Goal: Task Accomplishment & Management: Manage account settings

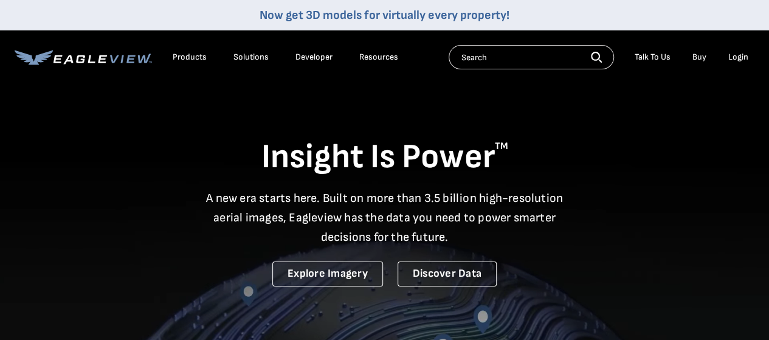
click at [724, 59] on li "Login" at bounding box center [738, 57] width 32 height 18
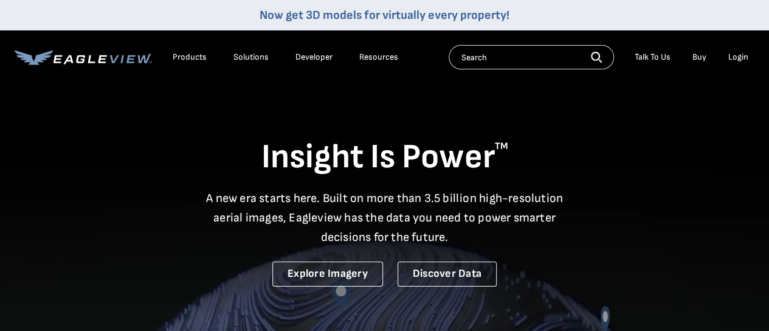
click at [742, 61] on div "Login" at bounding box center [738, 57] width 20 height 11
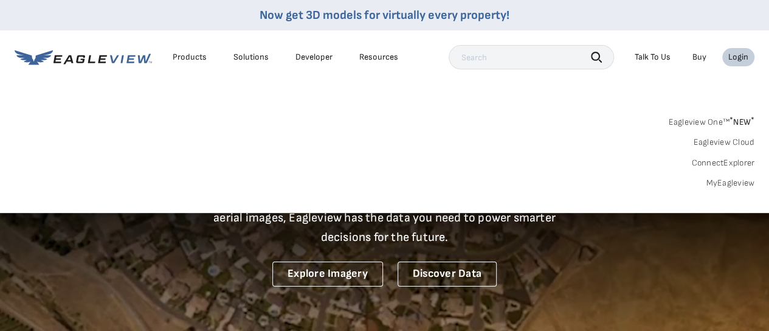
click at [727, 187] on link "MyEagleview" at bounding box center [730, 182] width 49 height 11
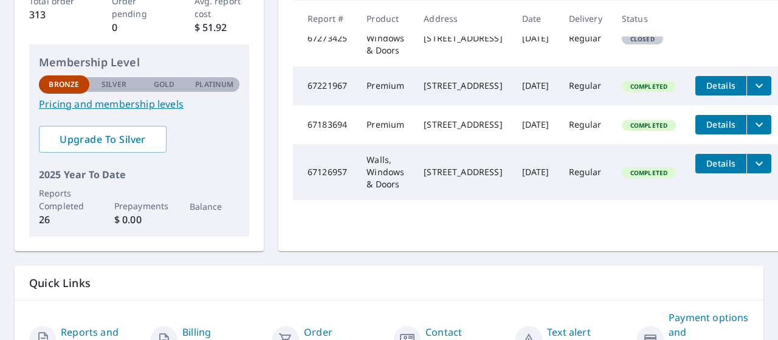
scroll to position [254, 0]
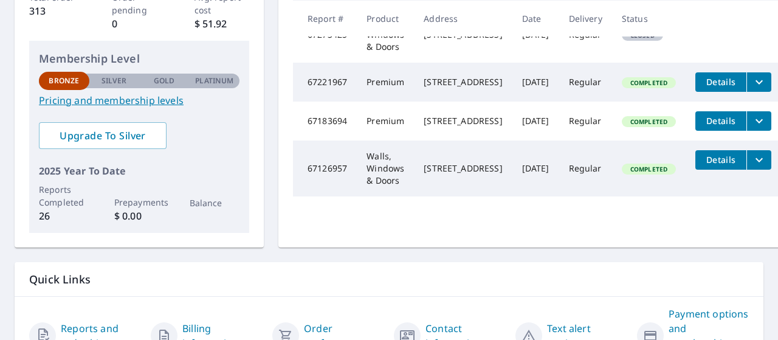
click at [738, 170] on button "Details" at bounding box center [720, 159] width 51 height 19
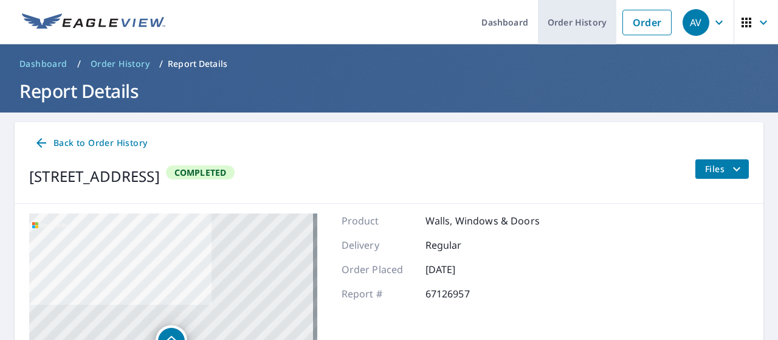
click at [565, 21] on link "Order History" at bounding box center [577, 22] width 78 height 44
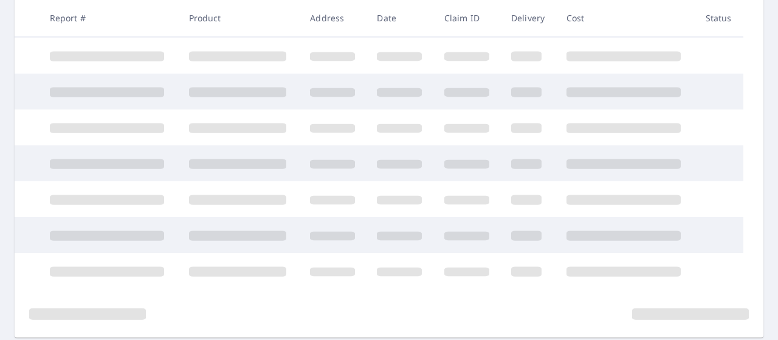
scroll to position [363, 0]
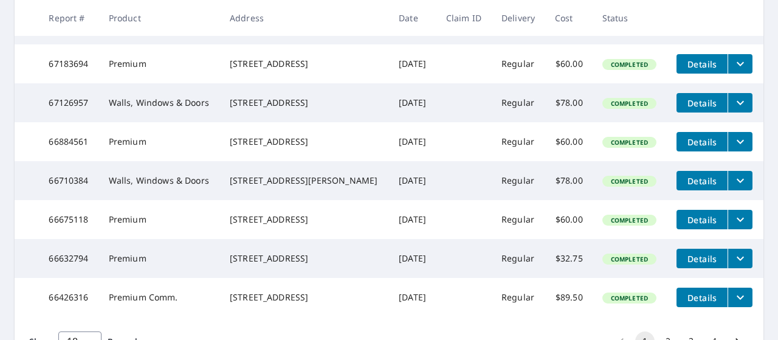
scroll to position [334, 0]
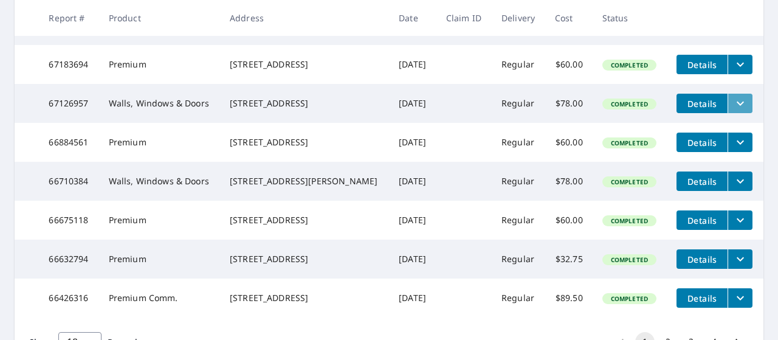
click at [737, 106] on icon "filesDropdownBtn-67126957" at bounding box center [740, 103] width 7 height 4
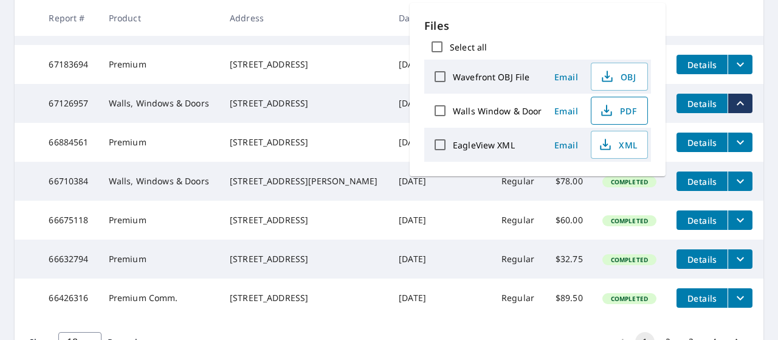
click at [623, 114] on span "PDF" at bounding box center [618, 110] width 39 height 15
